Goal: Navigation & Orientation: Find specific page/section

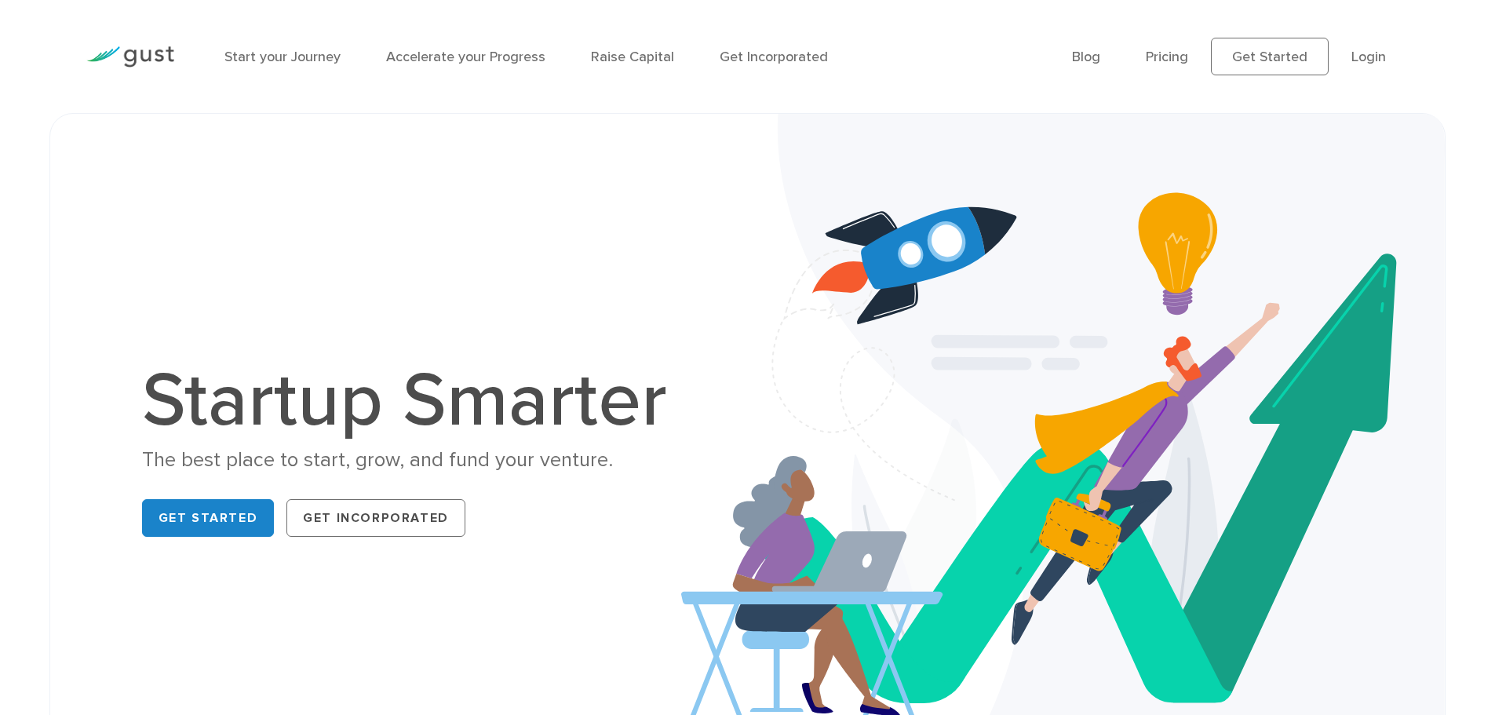
click at [247, 53] on link "Start your Journey" at bounding box center [282, 57] width 116 height 16
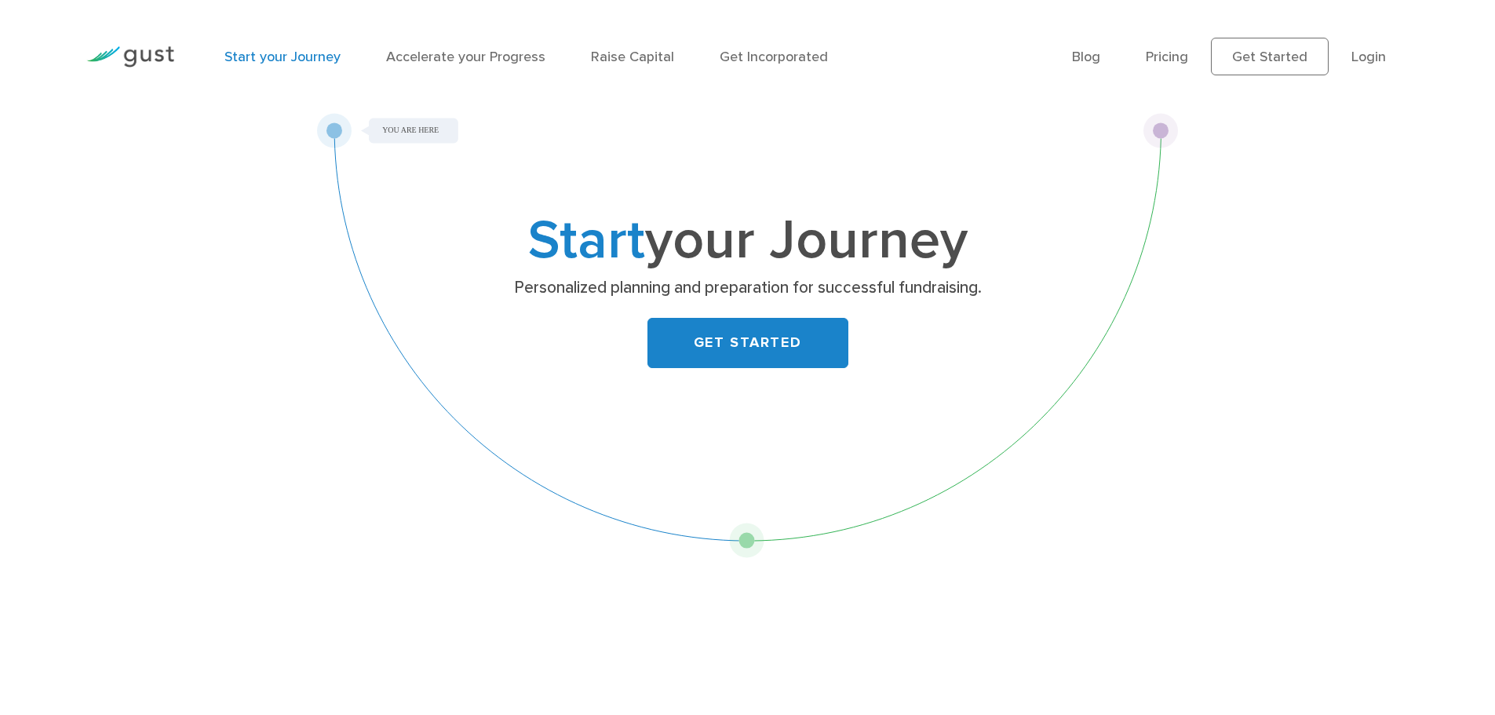
click at [428, 71] on div "Start your Journey Accelerate your Progress Raise Capital Get Incorporated" at bounding box center [636, 57] width 847 height 68
click at [268, 59] on link "Start your Journey" at bounding box center [282, 57] width 116 height 16
click at [421, 52] on link "Accelerate your Progress" at bounding box center [465, 57] width 159 height 16
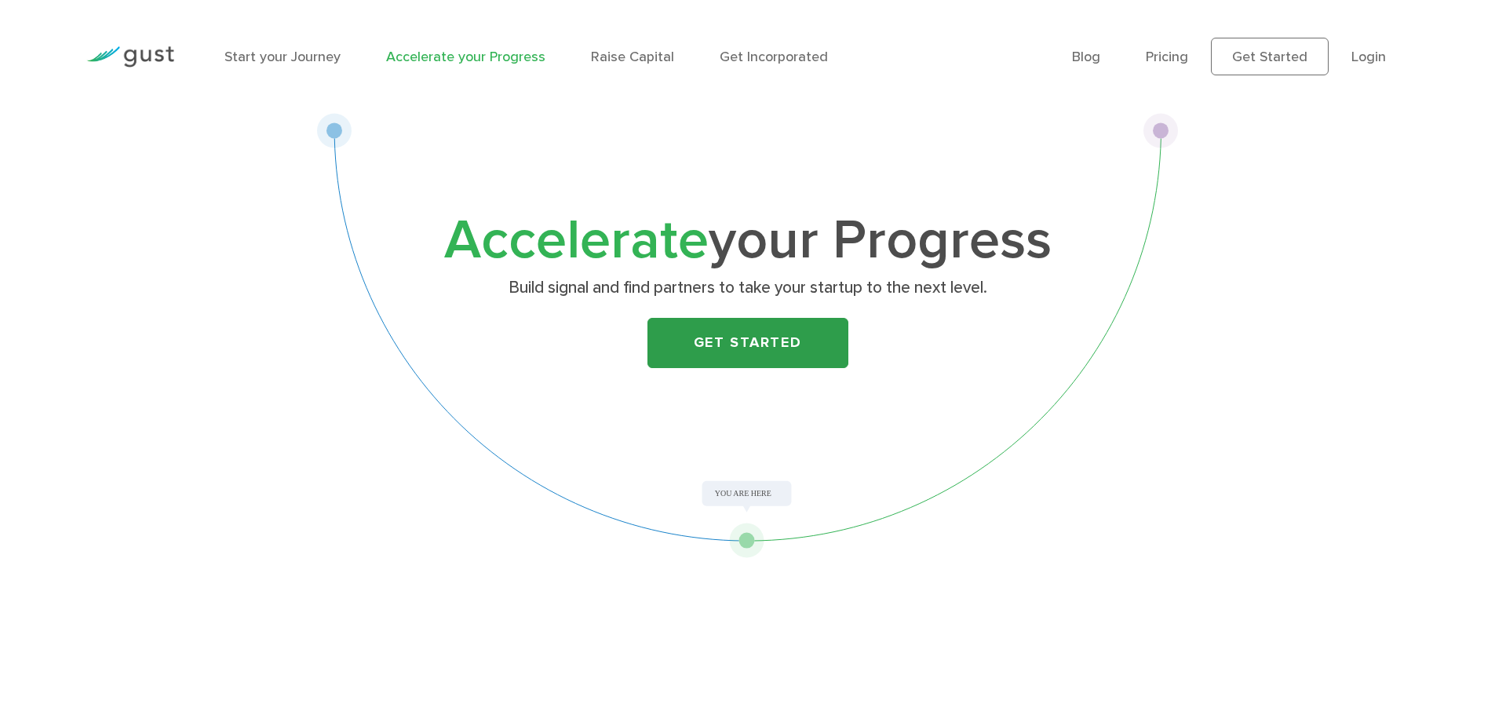
click at [702, 358] on link "Get Started" at bounding box center [747, 343] width 201 height 50
click at [763, 58] on link "Get Incorporated" at bounding box center [773, 57] width 108 height 16
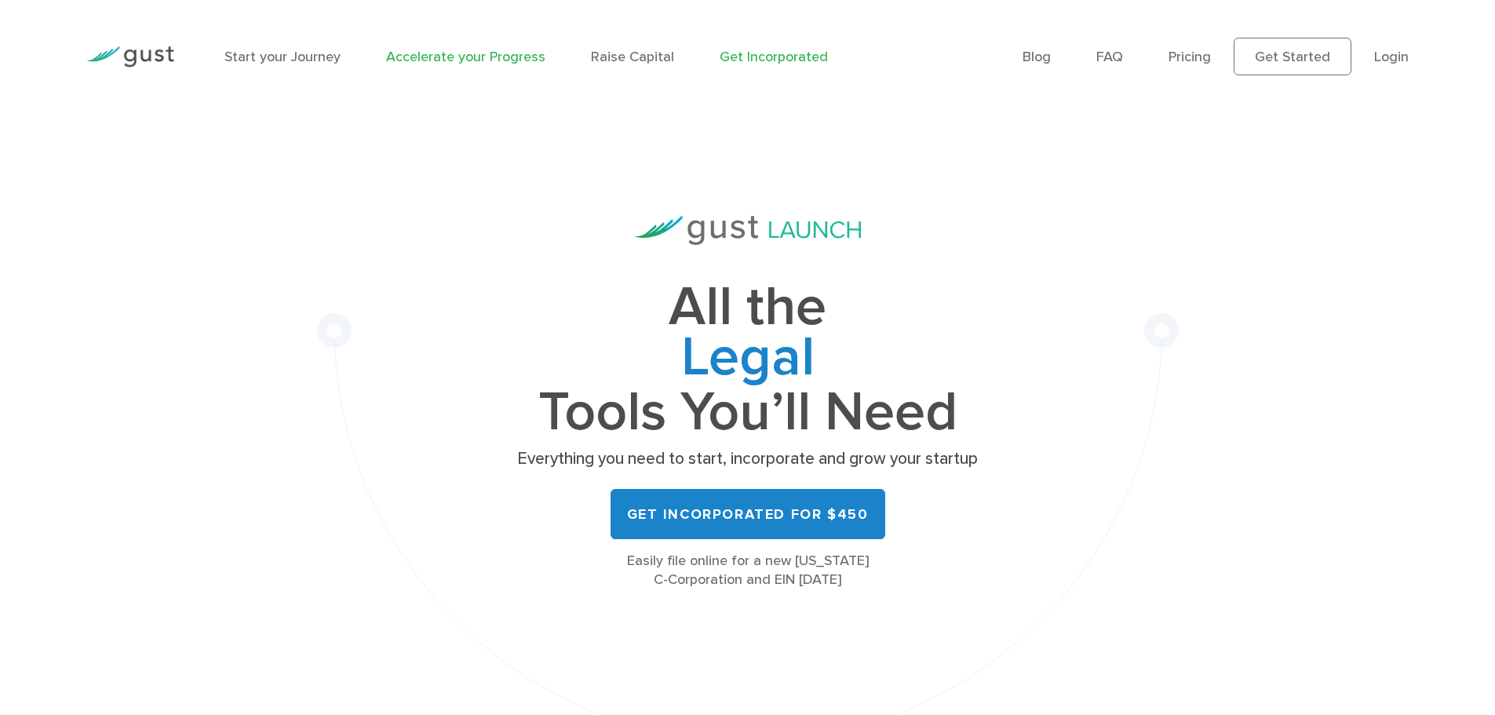
click at [468, 59] on link "Accelerate your Progress" at bounding box center [465, 57] width 159 height 16
